Goal: Task Accomplishment & Management: Use online tool/utility

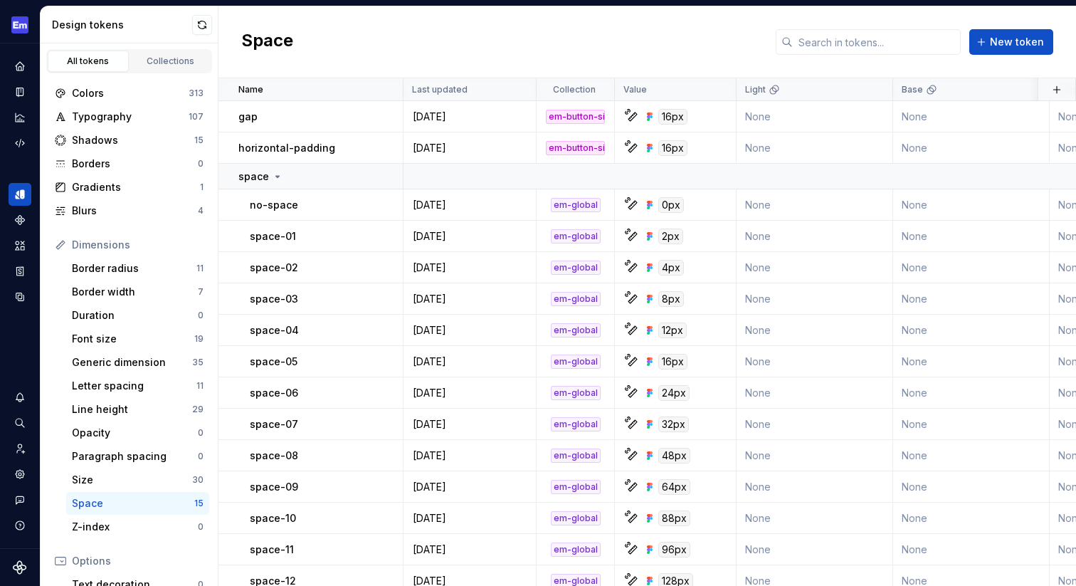
click at [505, 27] on div "Space New token" at bounding box center [648, 42] width 858 height 72
click at [21, 144] on icon "Code automation" at bounding box center [20, 143] width 13 height 13
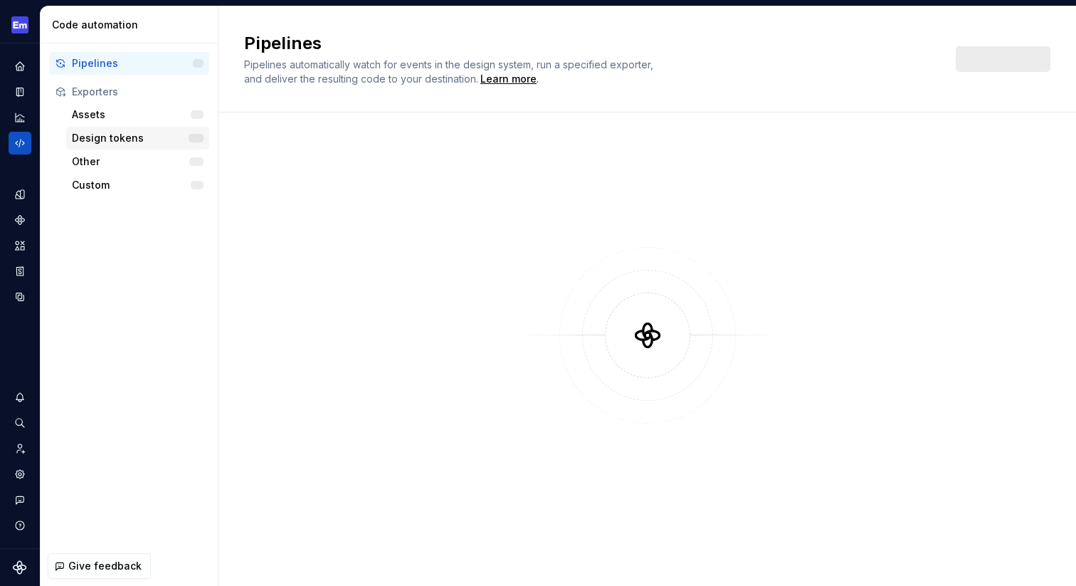
click at [135, 139] on div "Design tokens" at bounding box center [130, 138] width 117 height 14
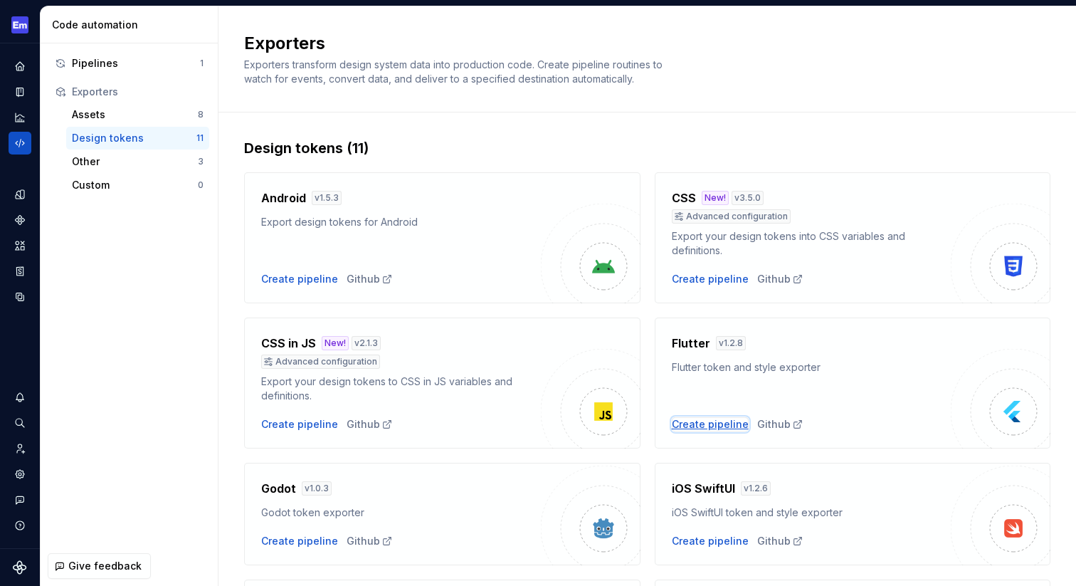
click at [708, 421] on div "Create pipeline" at bounding box center [710, 424] width 77 height 14
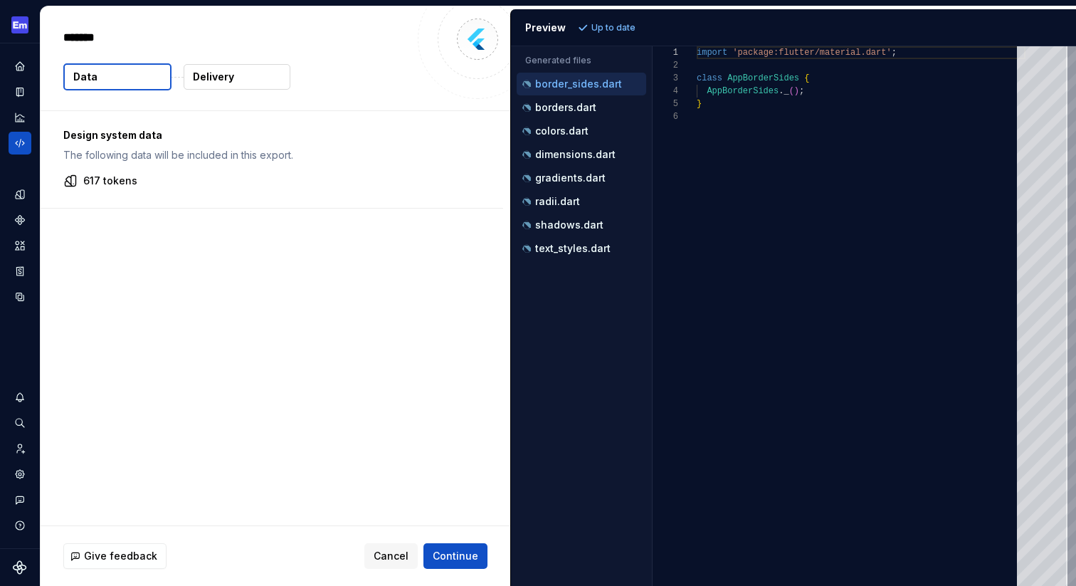
type textarea "*"
click at [590, 156] on p "dimensions.dart" at bounding box center [575, 154] width 80 height 11
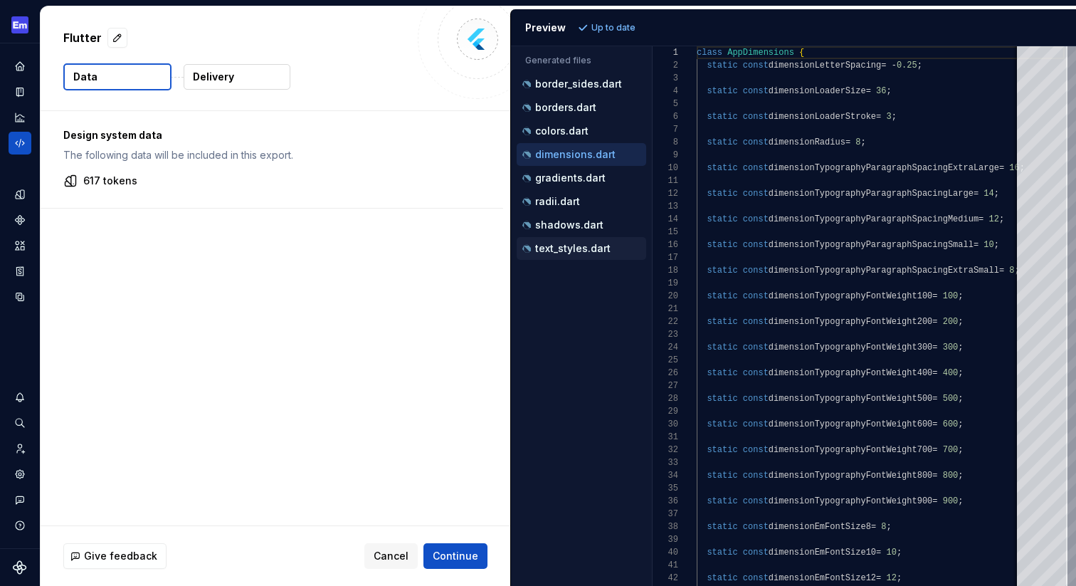
click at [565, 247] on p "text_styles.dart" at bounding box center [572, 248] width 75 height 11
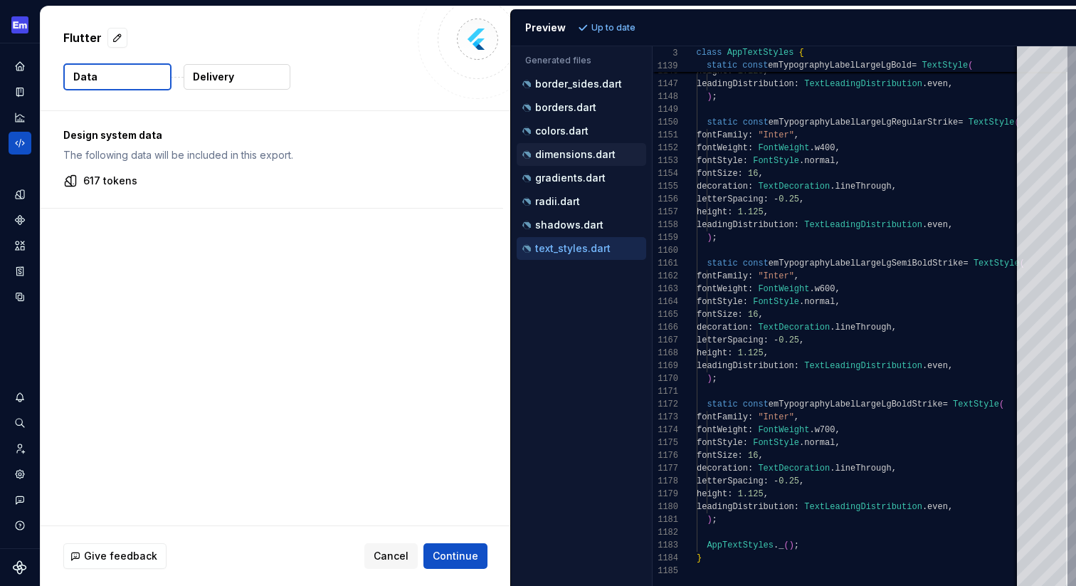
click at [575, 150] on p "dimensions.dart" at bounding box center [575, 154] width 80 height 11
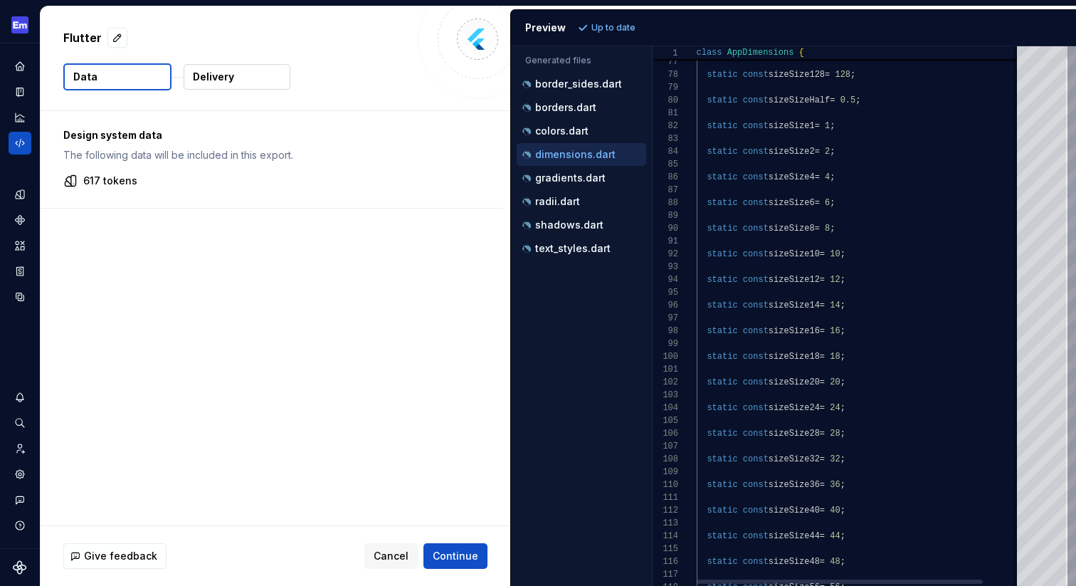
type textarea "**********"
drag, startPoint x: 851, startPoint y: 124, endPoint x: 711, endPoint y: 125, distance: 139.5
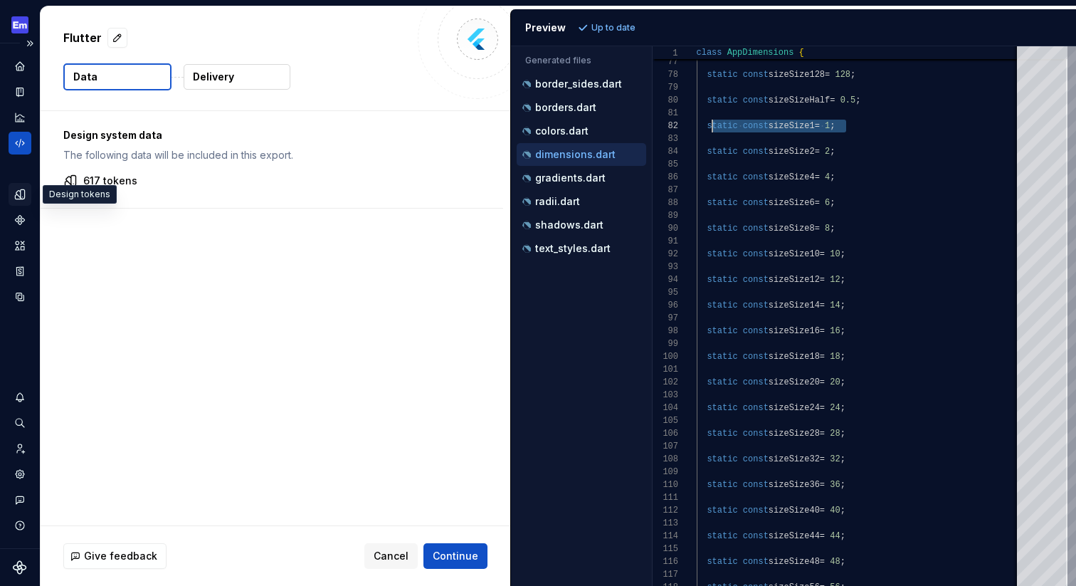
click at [20, 190] on icon "Design tokens" at bounding box center [19, 193] width 9 height 9
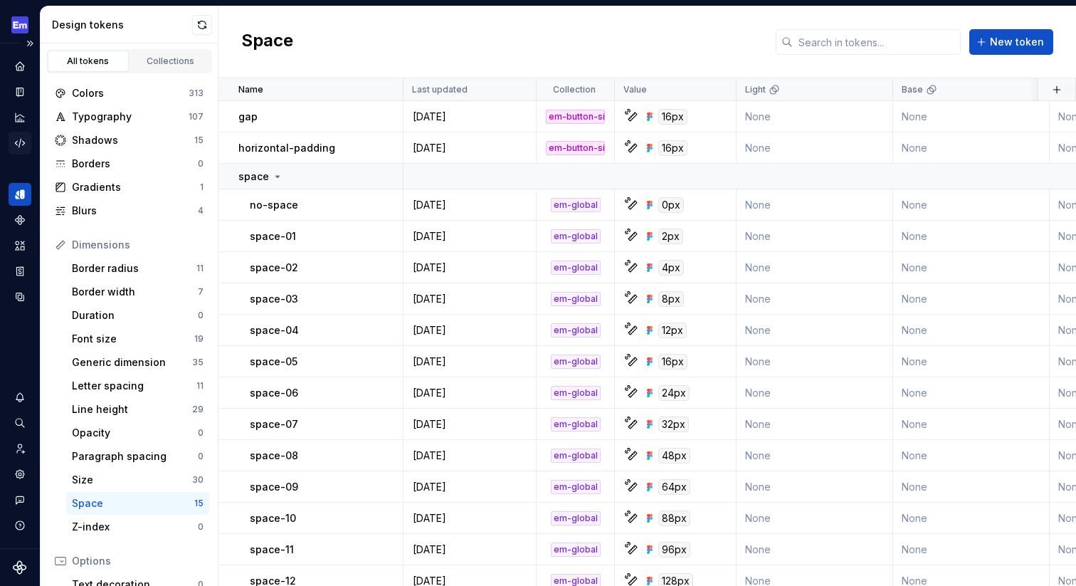
click at [18, 148] on icon "Code automation" at bounding box center [20, 143] width 13 height 13
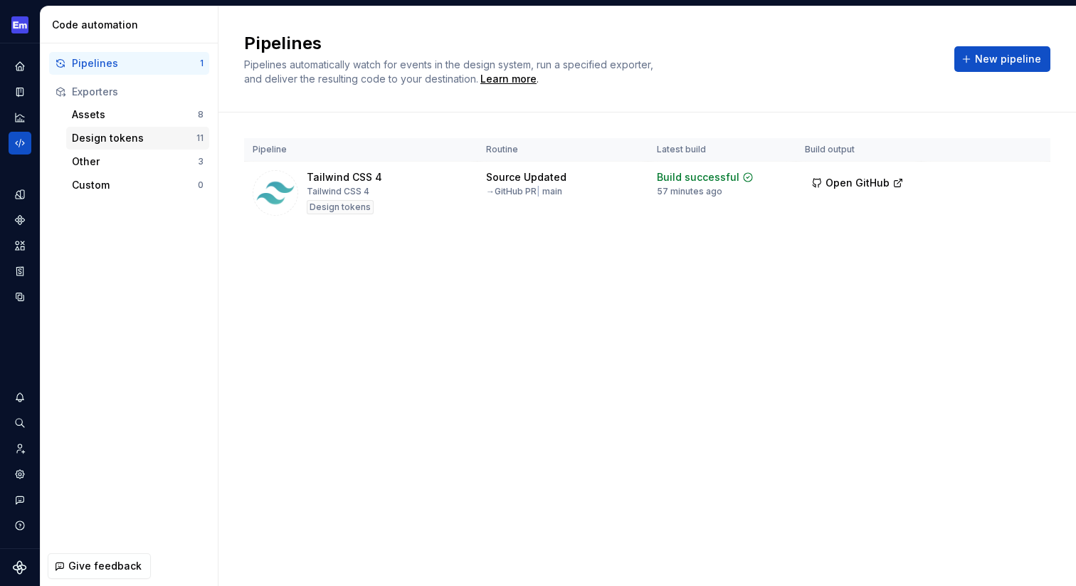
click at [124, 133] on div "Design tokens" at bounding box center [134, 138] width 125 height 14
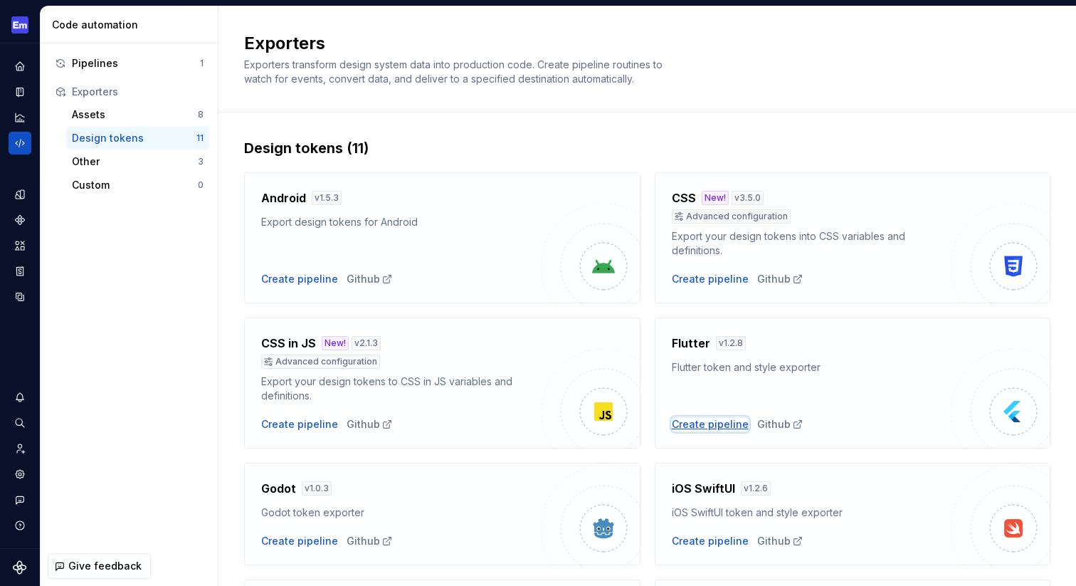
click at [723, 426] on div "Create pipeline" at bounding box center [710, 424] width 77 height 14
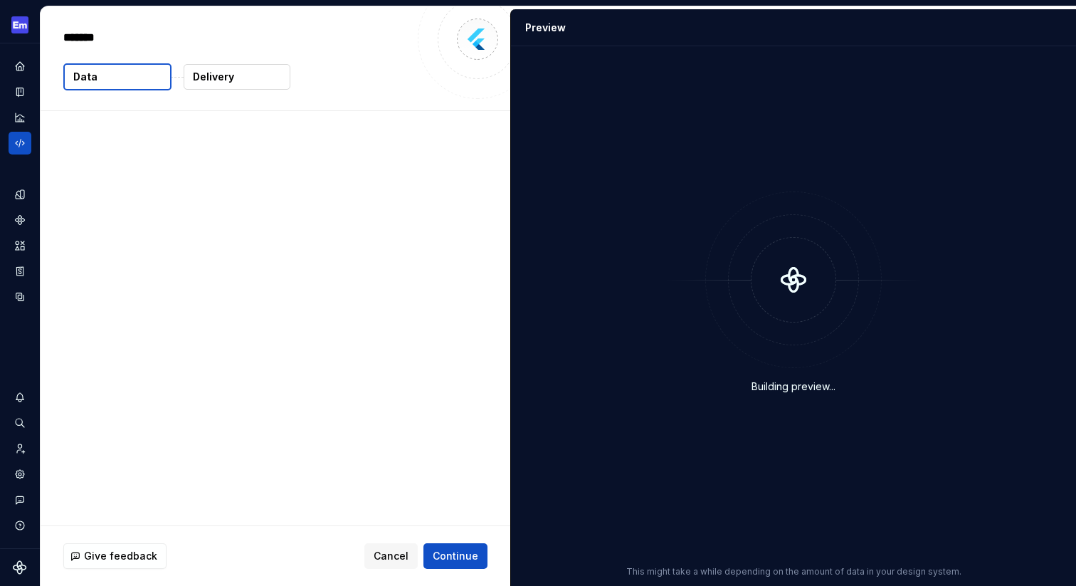
type textarea "*"
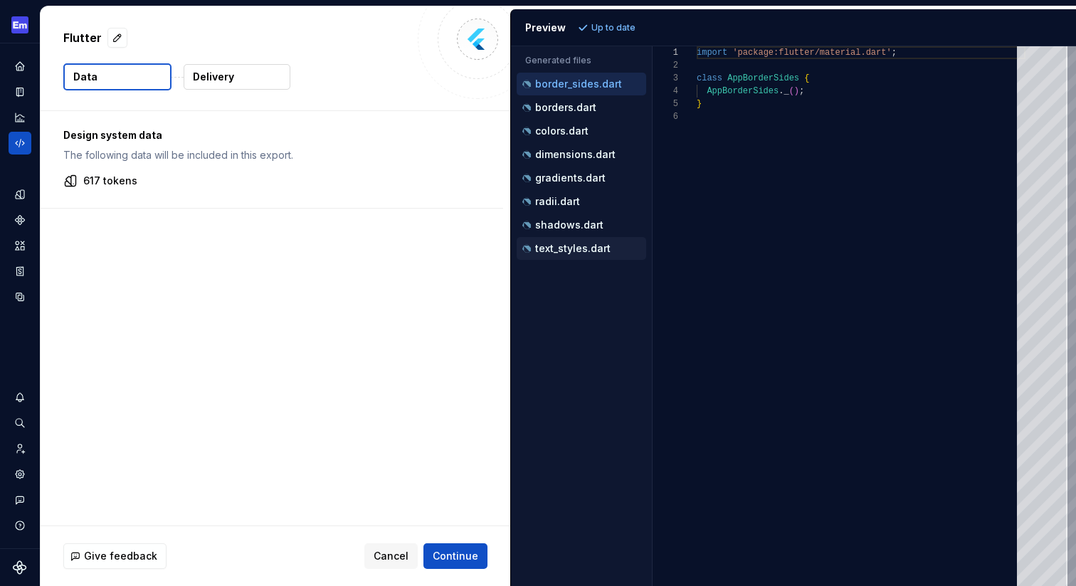
click at [572, 246] on p "text_styles.dart" at bounding box center [572, 248] width 75 height 11
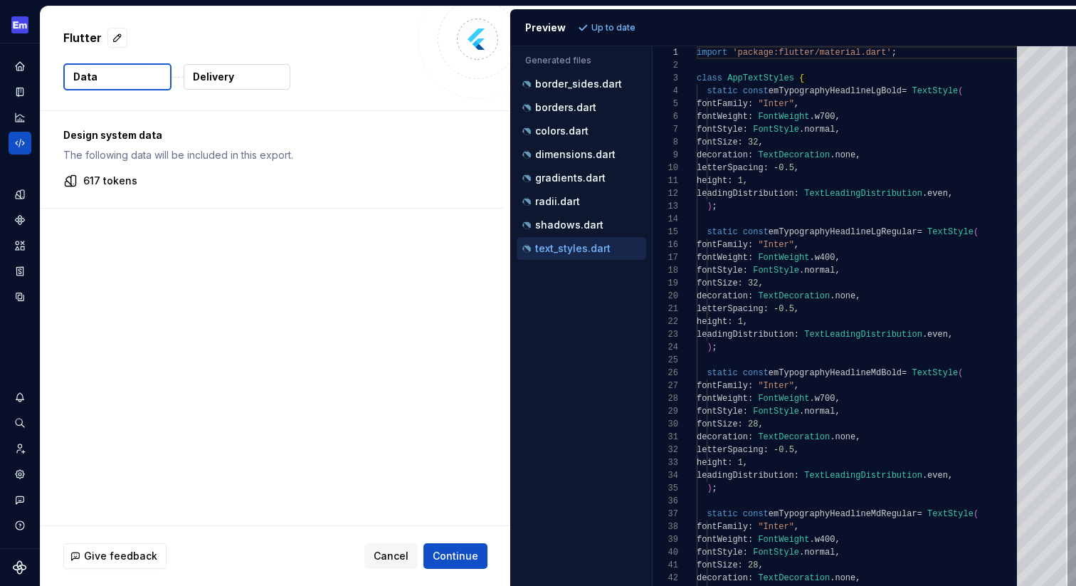
type textarea "**********"
click at [457, 559] on span "Continue" at bounding box center [456, 556] width 46 height 14
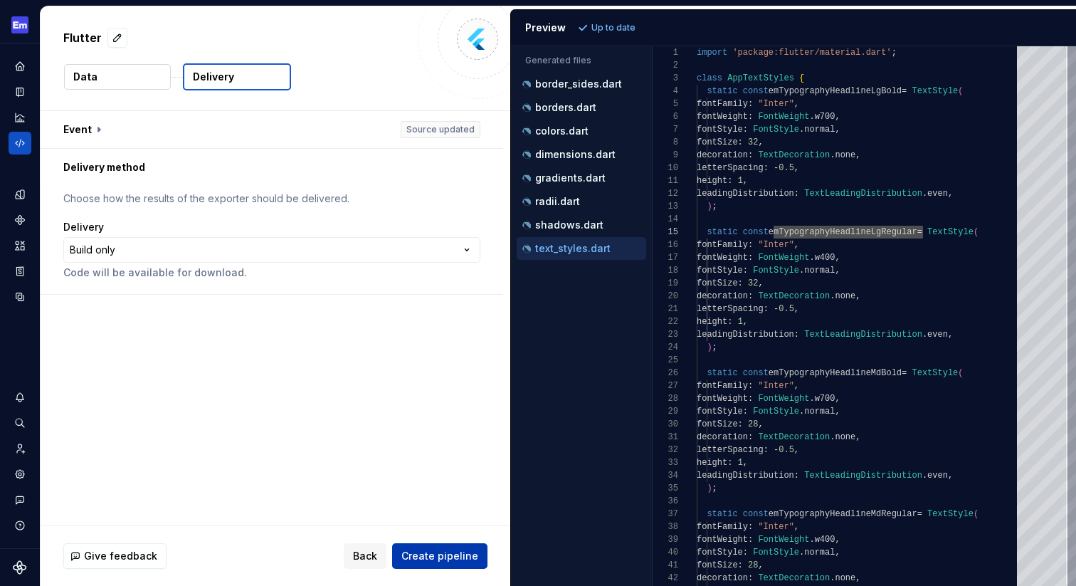
click at [430, 553] on span "Create pipeline" at bounding box center [440, 556] width 77 height 14
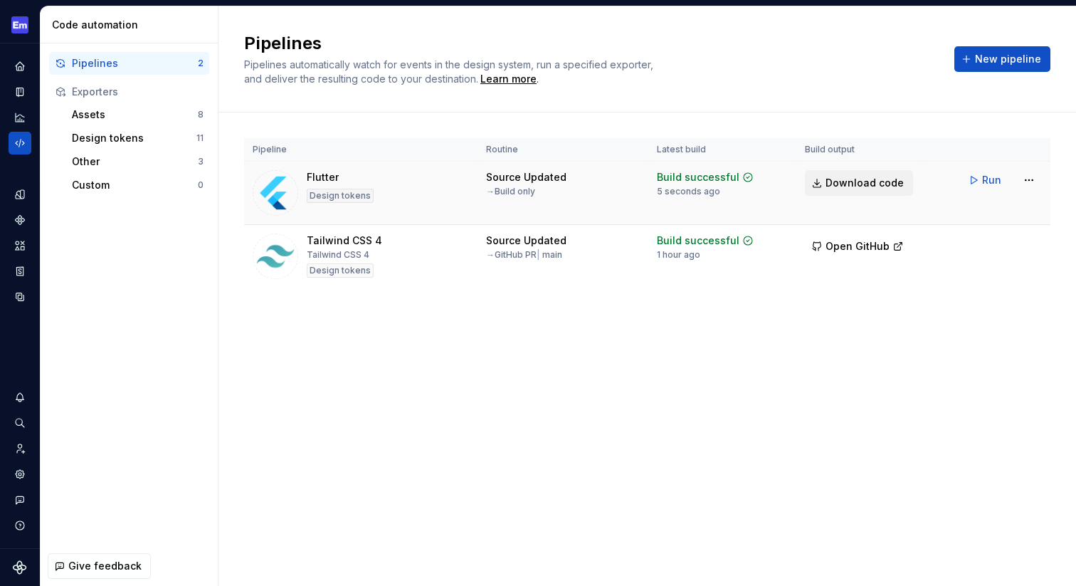
click at [864, 187] on span "Download code" at bounding box center [865, 183] width 78 height 14
